Goal: Task Accomplishment & Management: Manage account settings

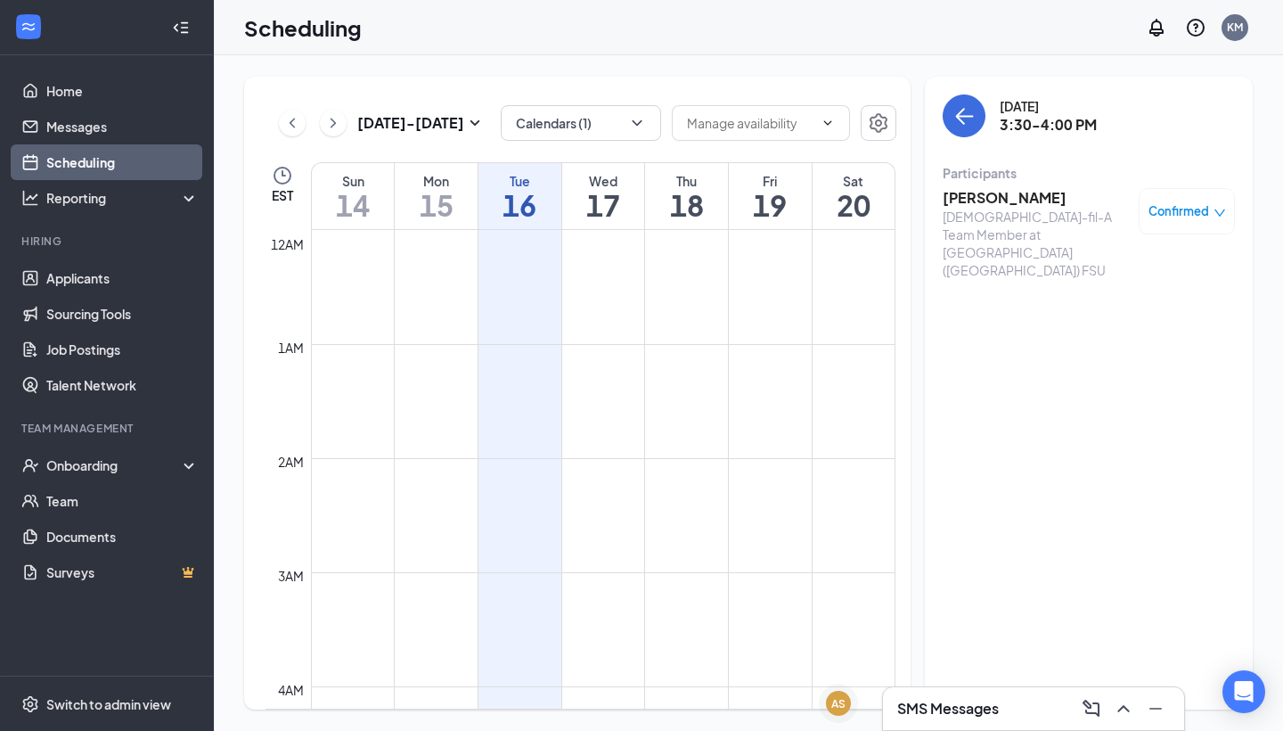
scroll to position [1532, 0]
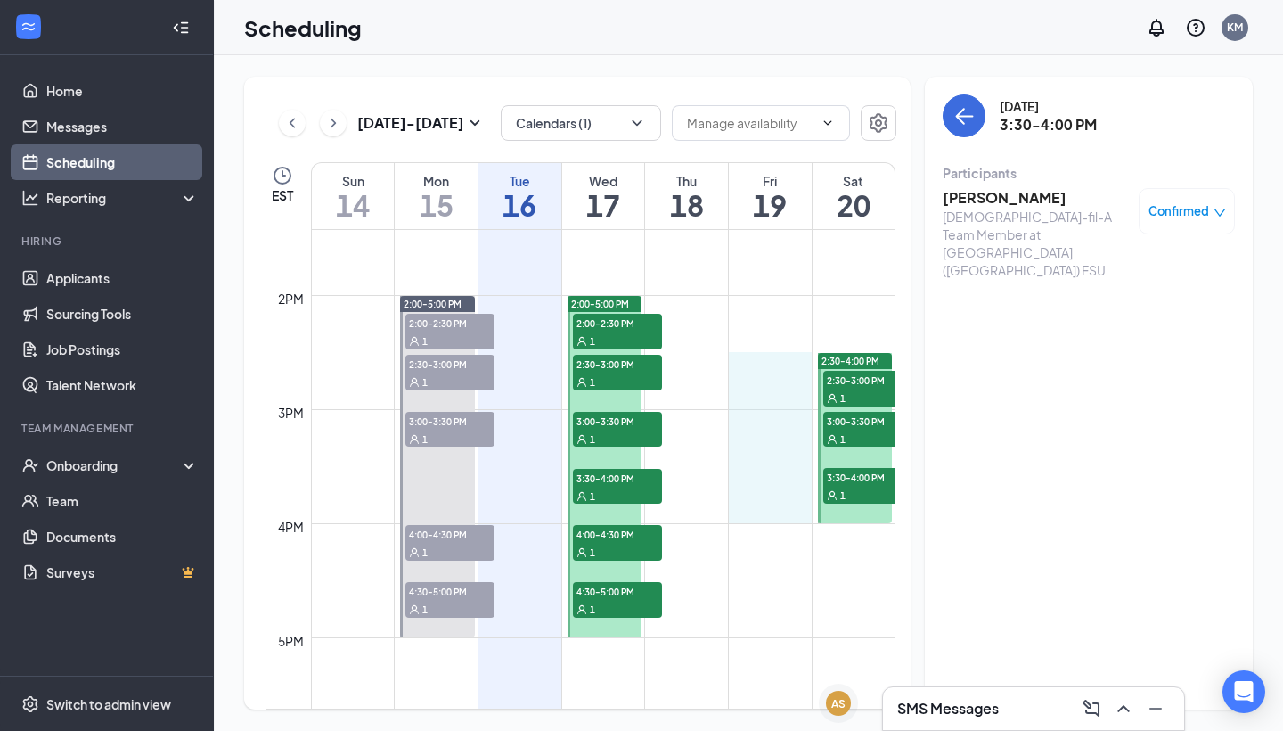
drag, startPoint x: 757, startPoint y: 356, endPoint x: 790, endPoint y: 502, distance: 149.1
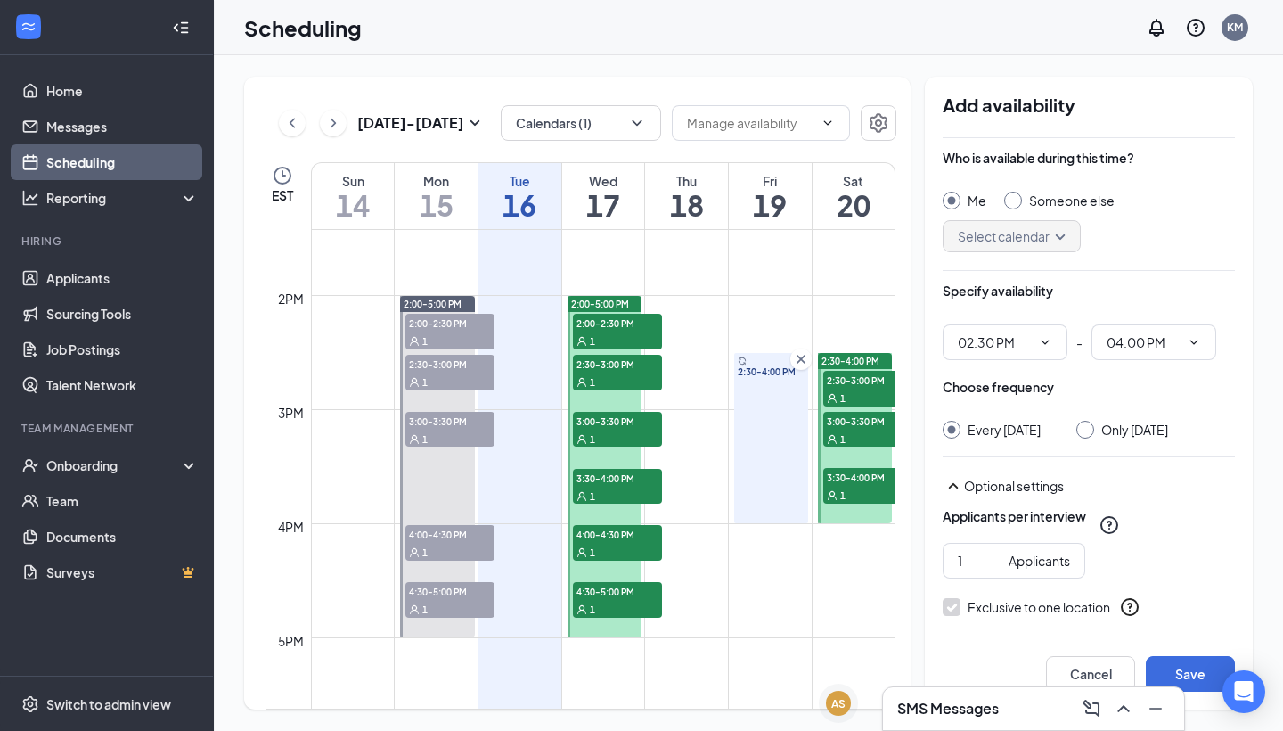
click at [1084, 427] on input "Only [DATE]" at bounding box center [1082, 427] width 12 height 12
radio input "true"
radio input "false"
click at [802, 356] on icon "Cross" at bounding box center [801, 359] width 18 height 18
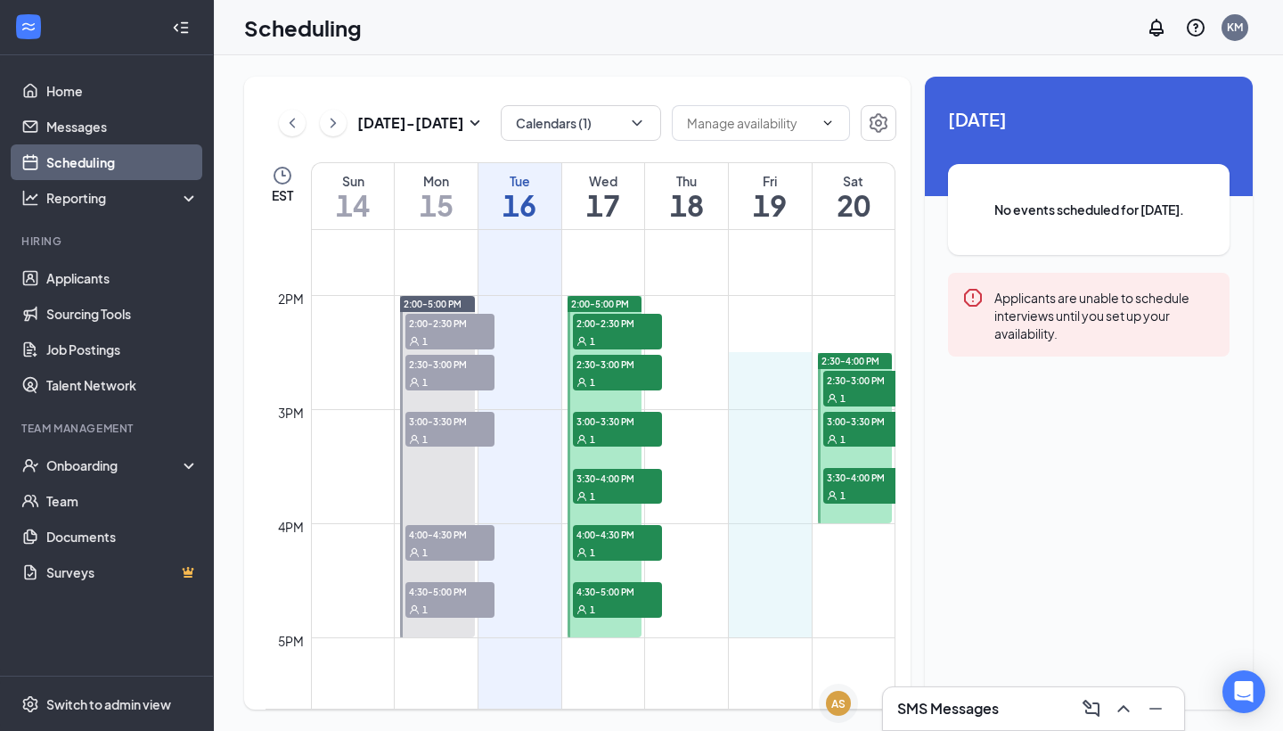
drag, startPoint x: 776, startPoint y: 356, endPoint x: 791, endPoint y: 619, distance: 264.2
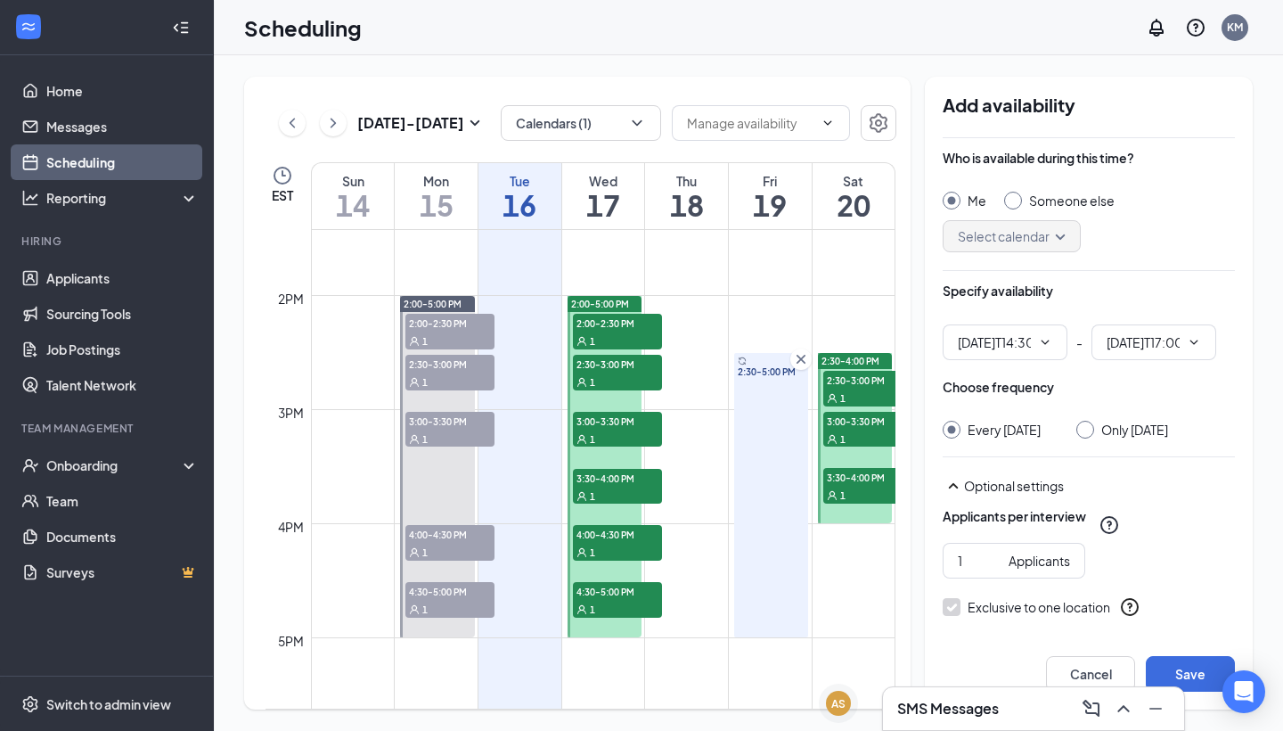
type input "02:30 PM"
type input "05:00 PM"
click at [801, 364] on icon "Cross" at bounding box center [801, 358] width 18 height 18
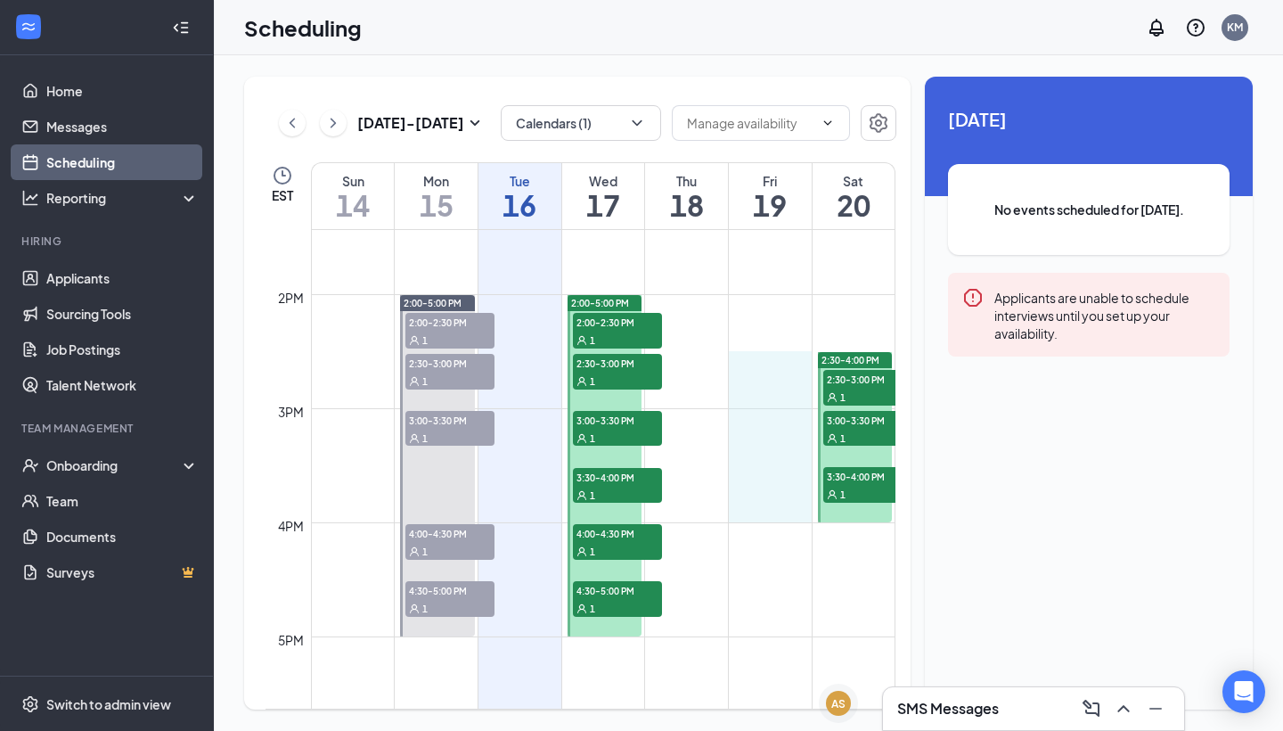
drag, startPoint x: 793, startPoint y: 363, endPoint x: 811, endPoint y: 504, distance: 142.8
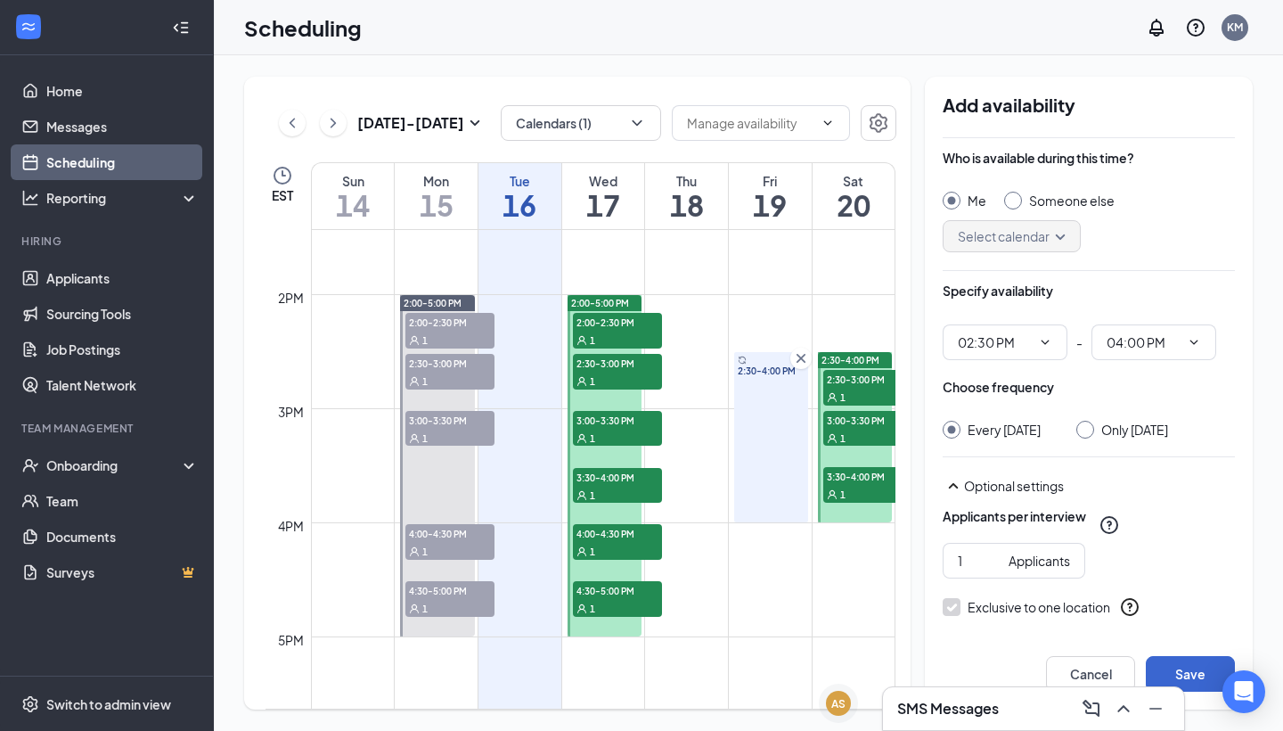
click at [1193, 658] on button "Save" at bounding box center [1190, 674] width 89 height 36
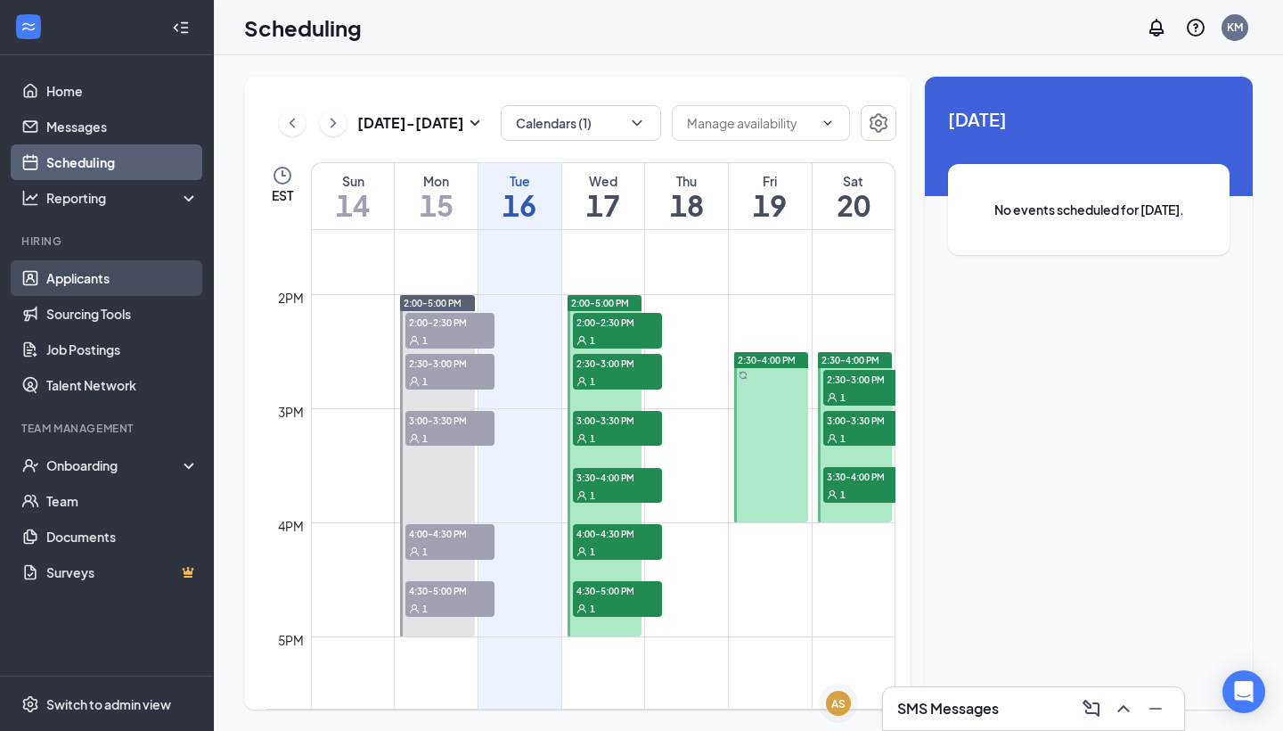
click at [111, 274] on link "Applicants" at bounding box center [122, 278] width 152 height 36
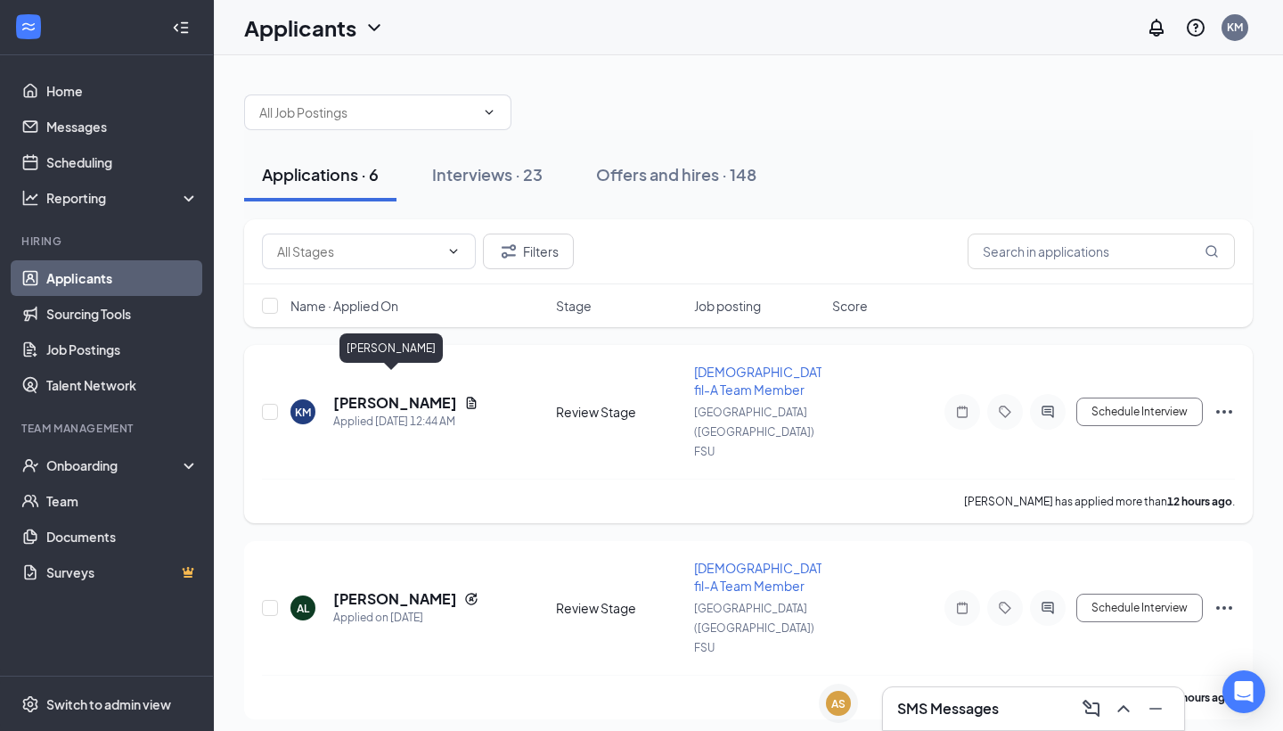
click at [371, 393] on h5 "Korriel Myers" at bounding box center [395, 403] width 124 height 20
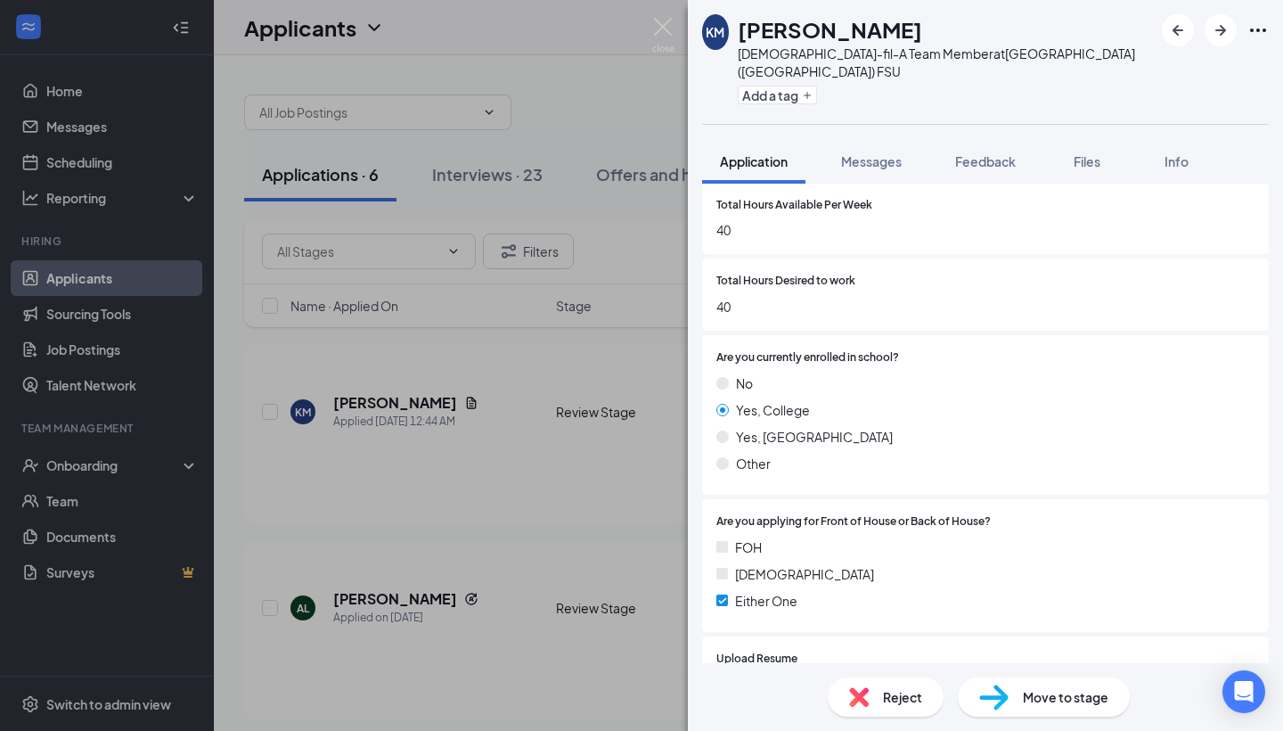
scroll to position [785, 0]
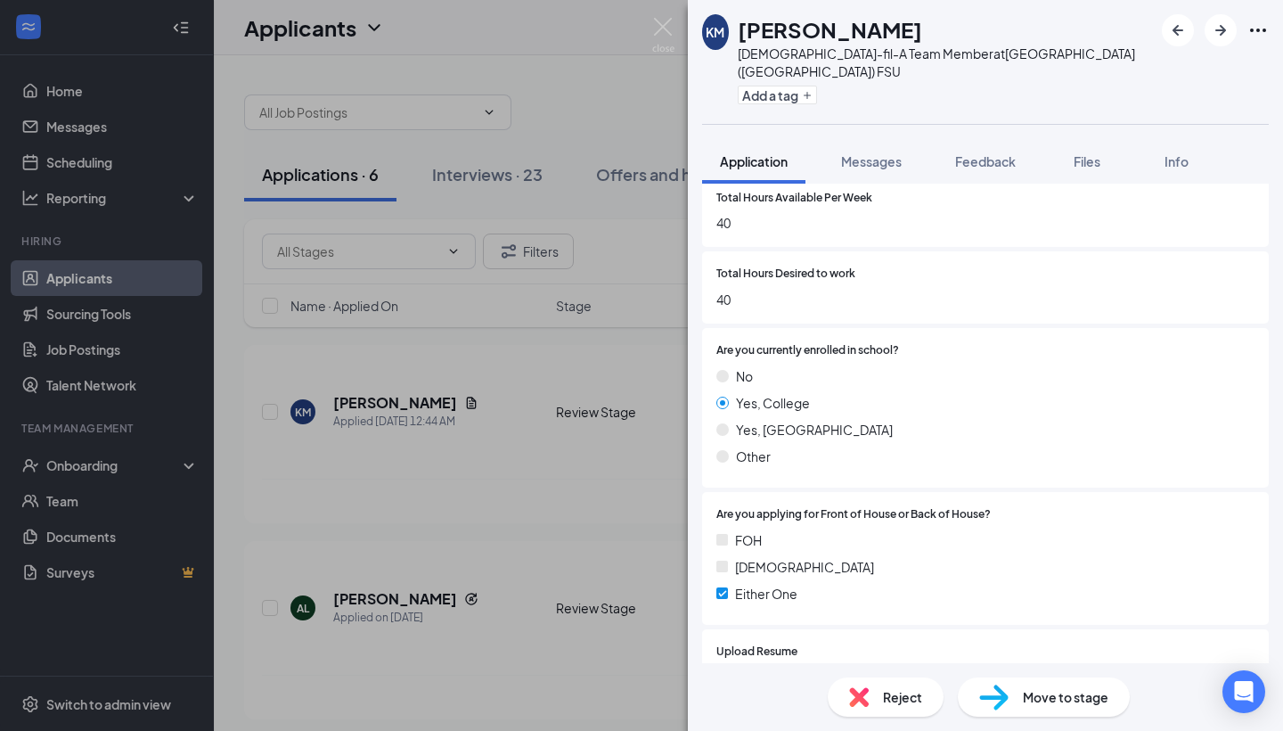
click at [1069, 691] on span "Move to stage" at bounding box center [1066, 697] width 86 height 20
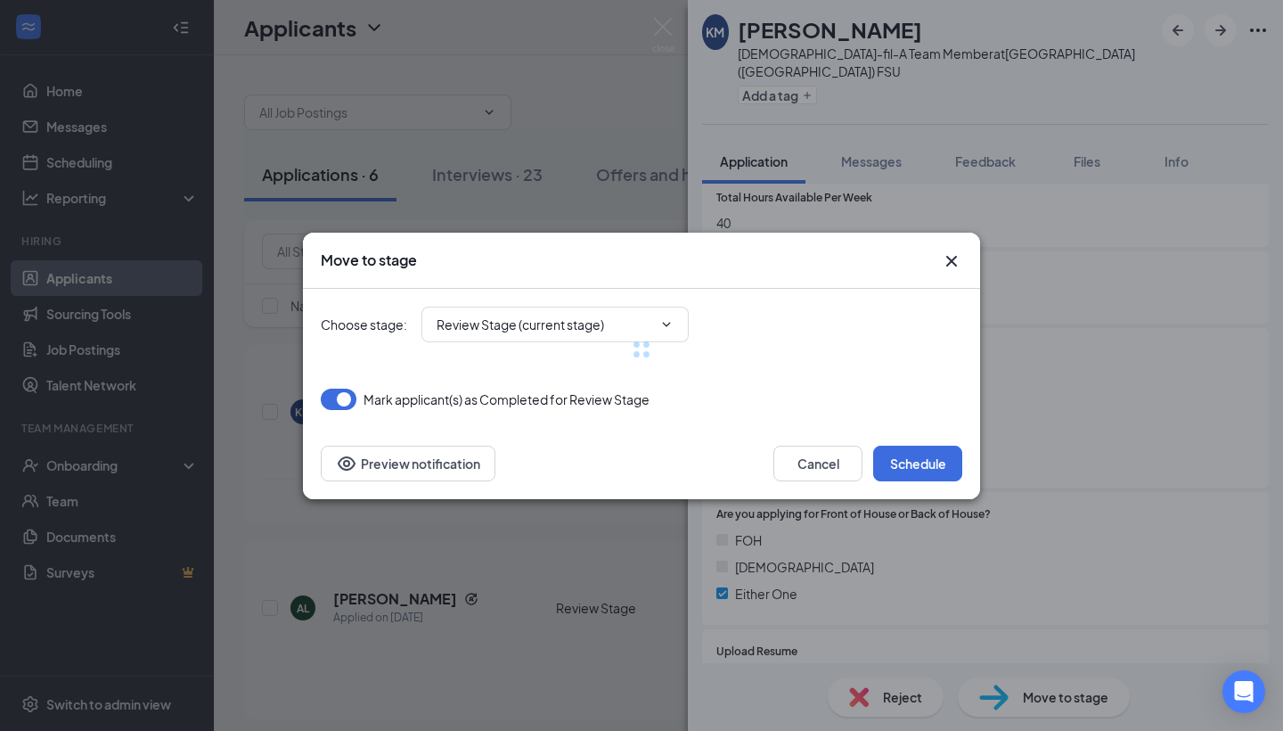
type input "Interview Scheduling (next stage)"
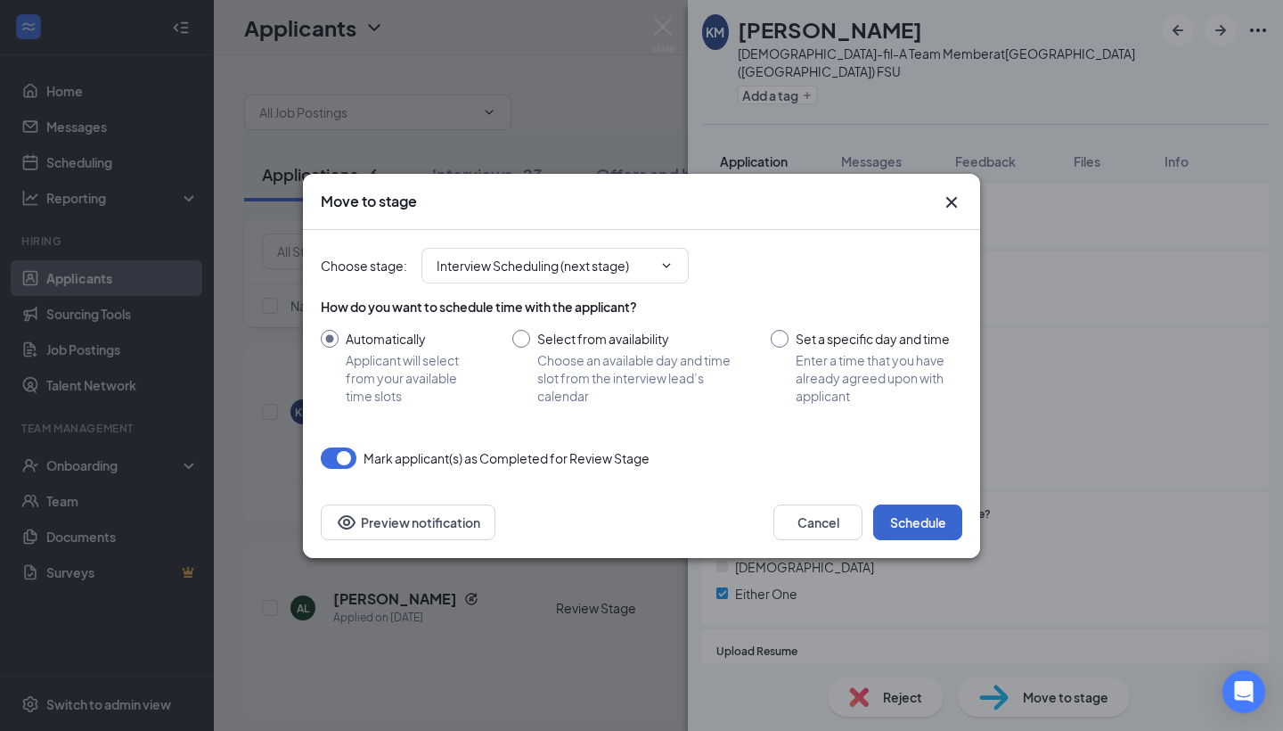
click at [928, 527] on button "Schedule" at bounding box center [917, 522] width 89 height 36
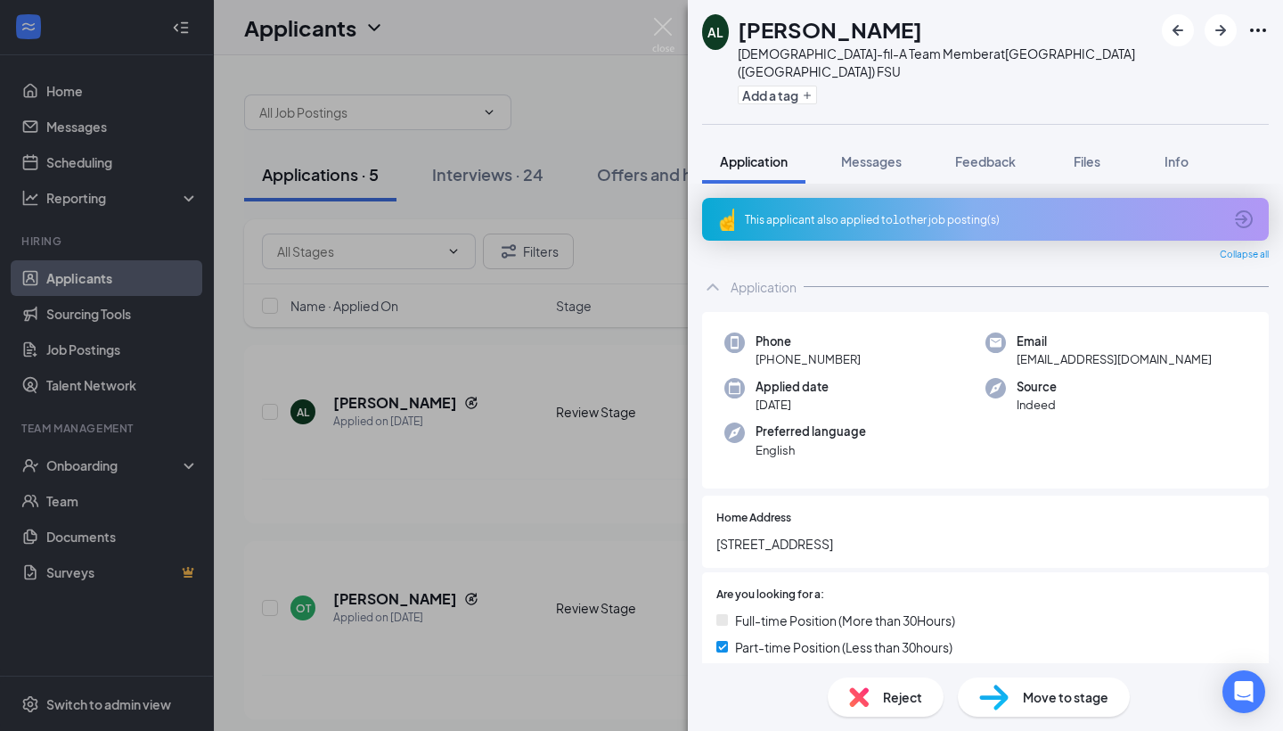
click at [412, 406] on div "AL Amy Landrum Chick-fil-A Team Member at Cleveland (GA) FSU Add a tag Applicat…" at bounding box center [641, 365] width 1283 height 731
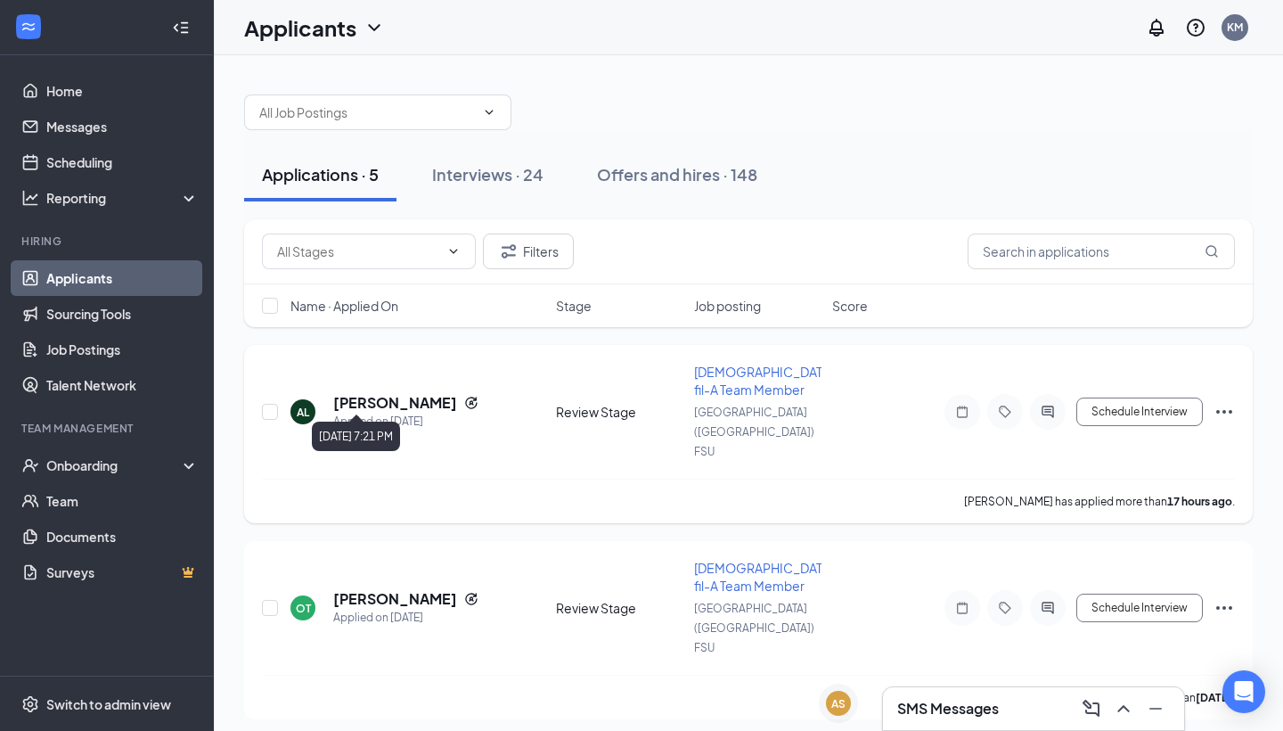
click at [405, 413] on div "Applied on Sep 15" at bounding box center [405, 422] width 145 height 18
click at [411, 393] on h5 "Amy Landrum" at bounding box center [395, 403] width 124 height 20
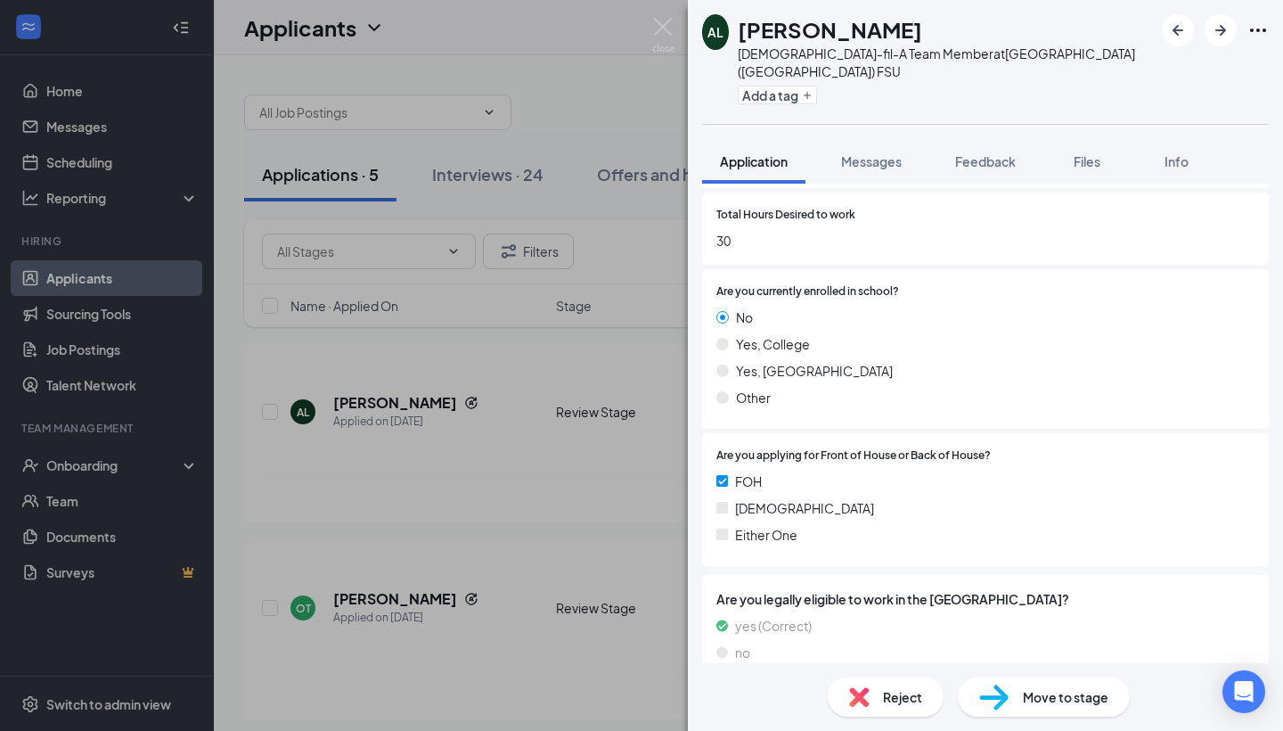
scroll to position [892, 0]
click at [875, 689] on div "Reject" at bounding box center [886, 696] width 116 height 39
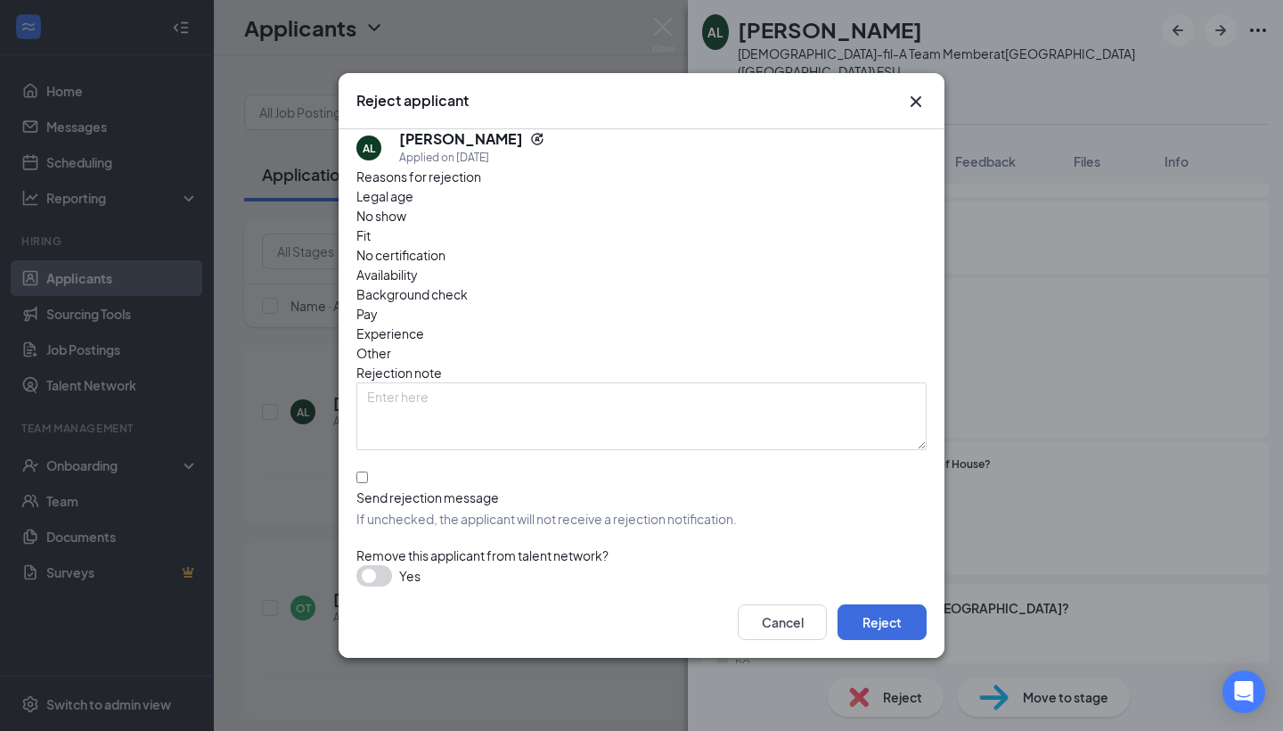
click at [418, 265] on span "Availability" at bounding box center [386, 275] width 61 height 20
click at [883, 609] on button "Reject" at bounding box center [882, 622] width 89 height 36
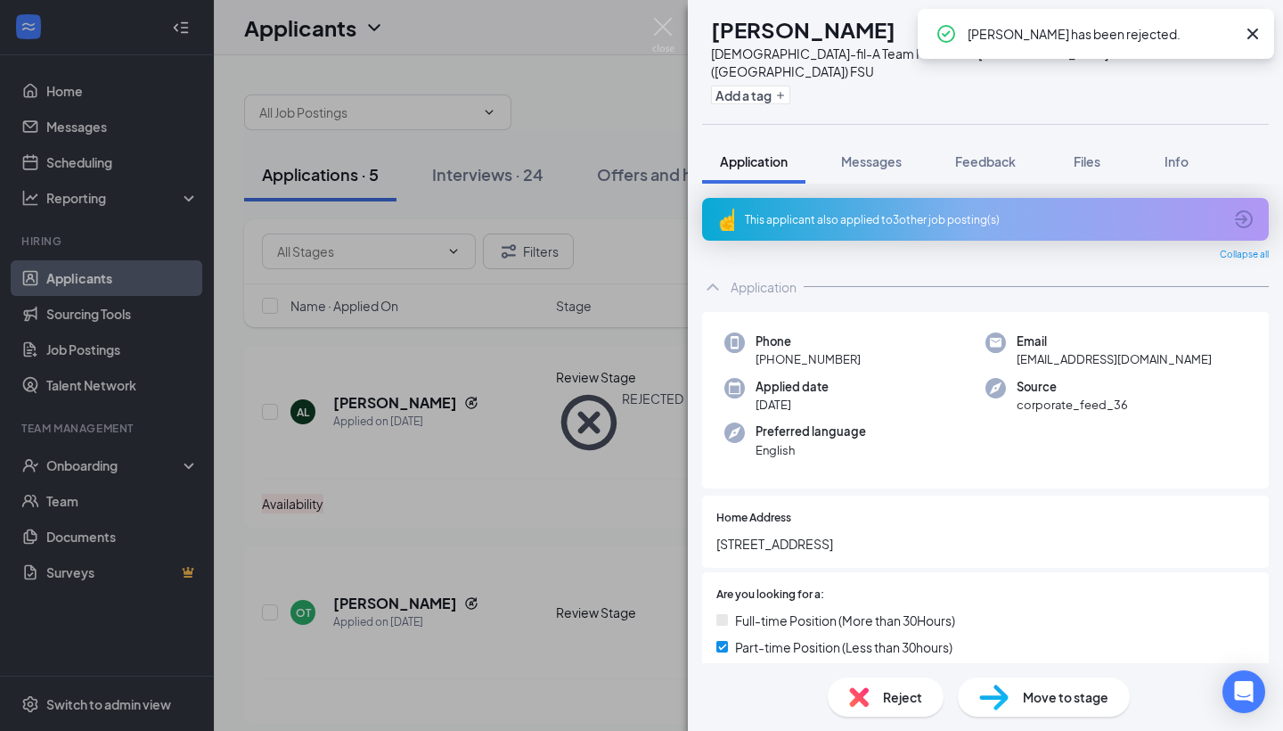
click at [521, 447] on div "OT oriana thompson Chick-fil-A Team Member at Cleveland (GA) FSU Add a tag Appl…" at bounding box center [641, 365] width 1283 height 731
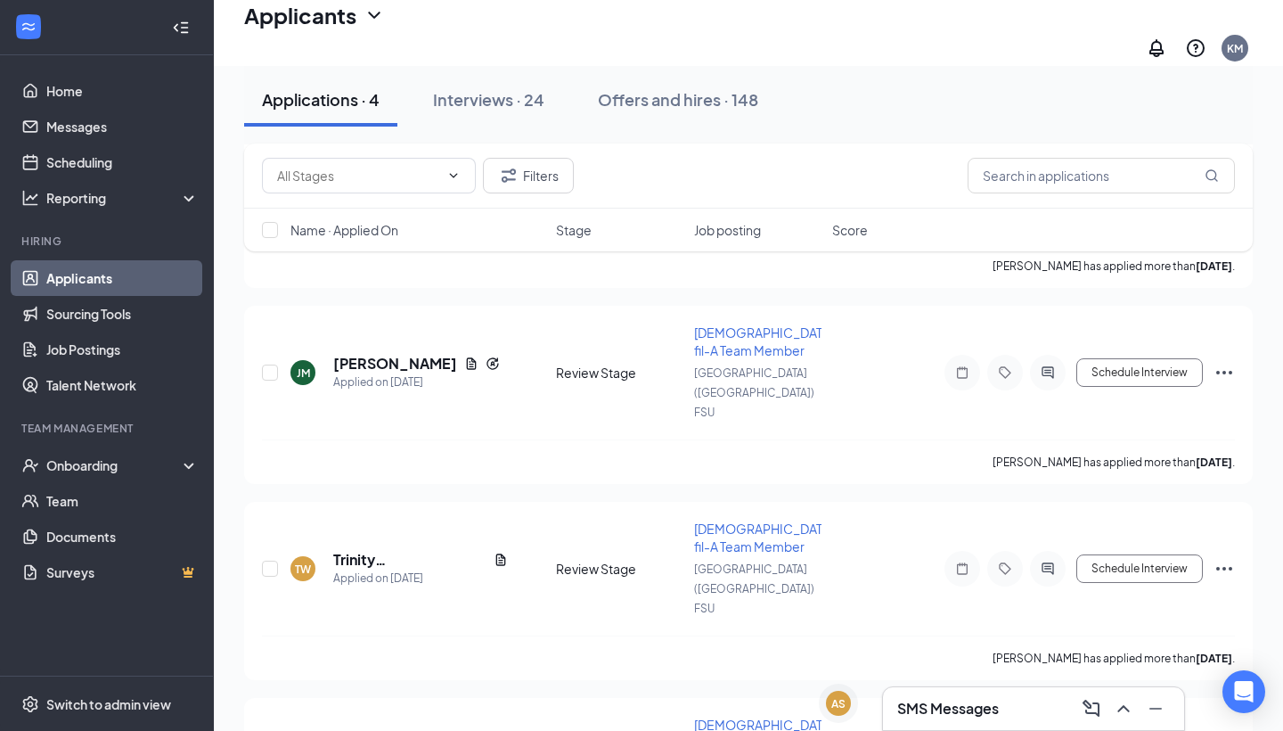
scroll to position [245, 0]
click at [527, 86] on button "Interviews · 24" at bounding box center [488, 99] width 147 height 53
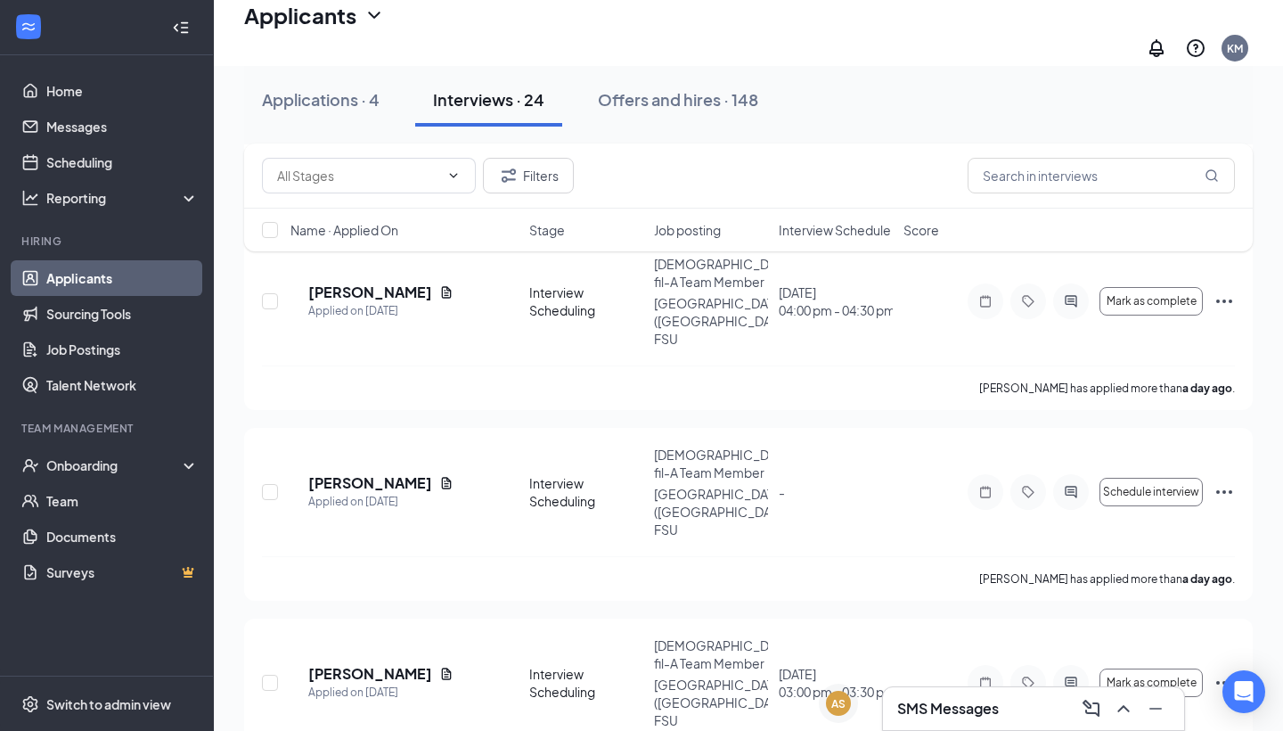
scroll to position [882, 0]
click at [855, 226] on span "Interview Schedule" at bounding box center [835, 230] width 112 height 18
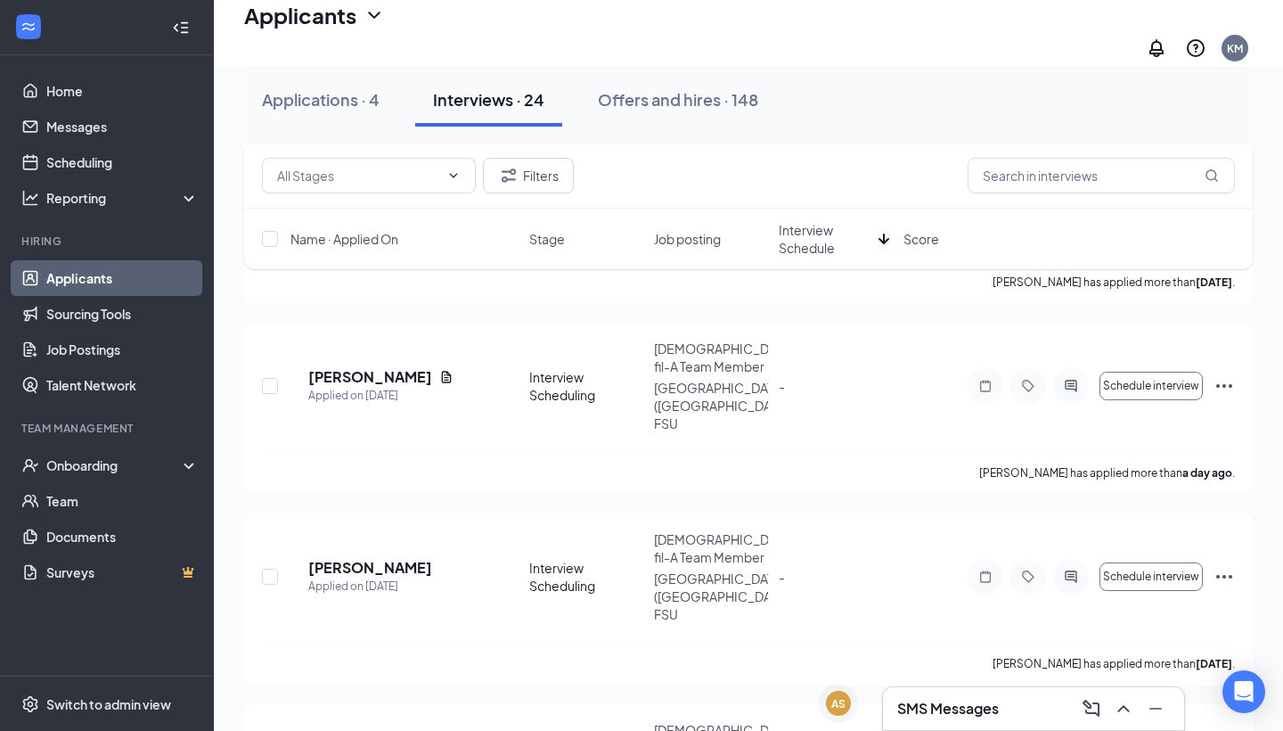
scroll to position [3293, 0]
click at [109, 496] on link "Team" at bounding box center [122, 501] width 152 height 36
